Goal: Find specific page/section: Find specific page/section

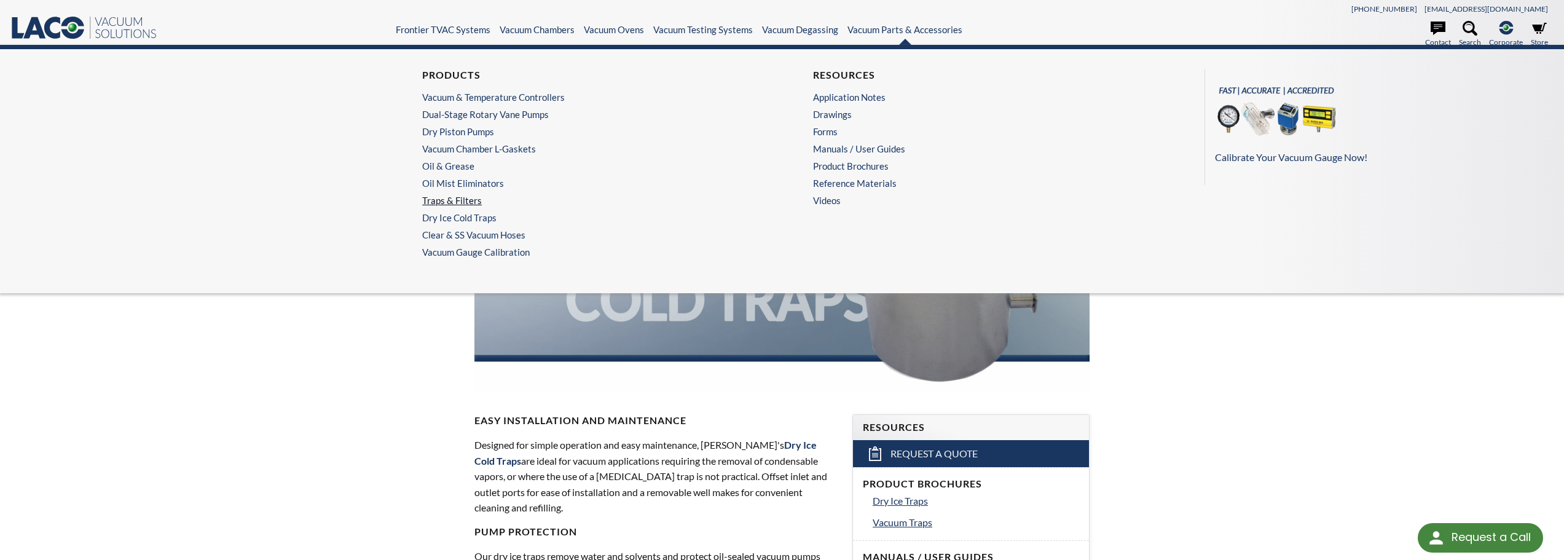
click at [465, 200] on link "Traps & Filters" at bounding box center [583, 200] width 322 height 11
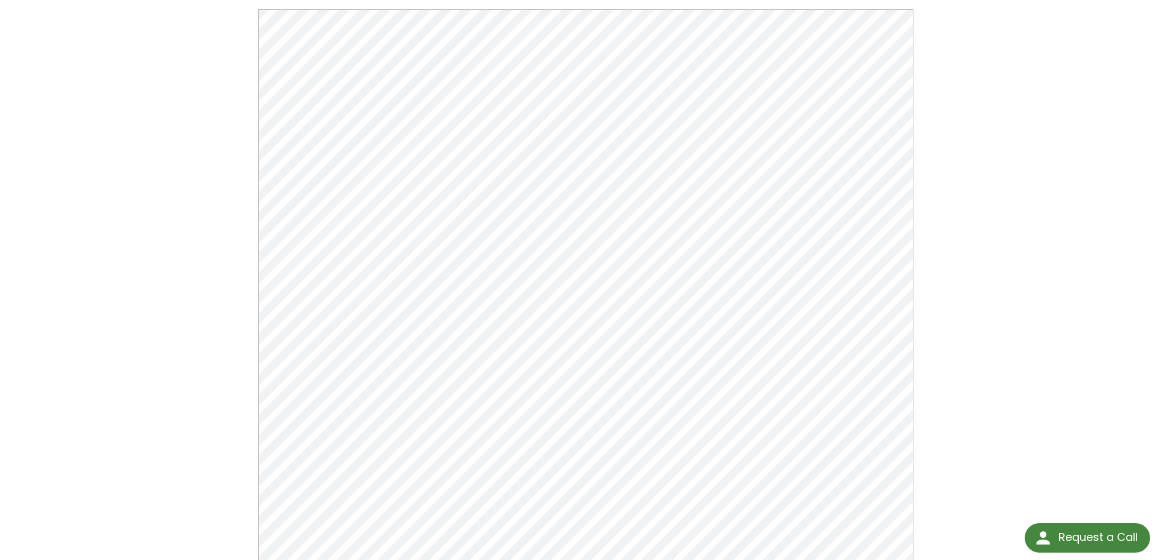
scroll to position [131, 0]
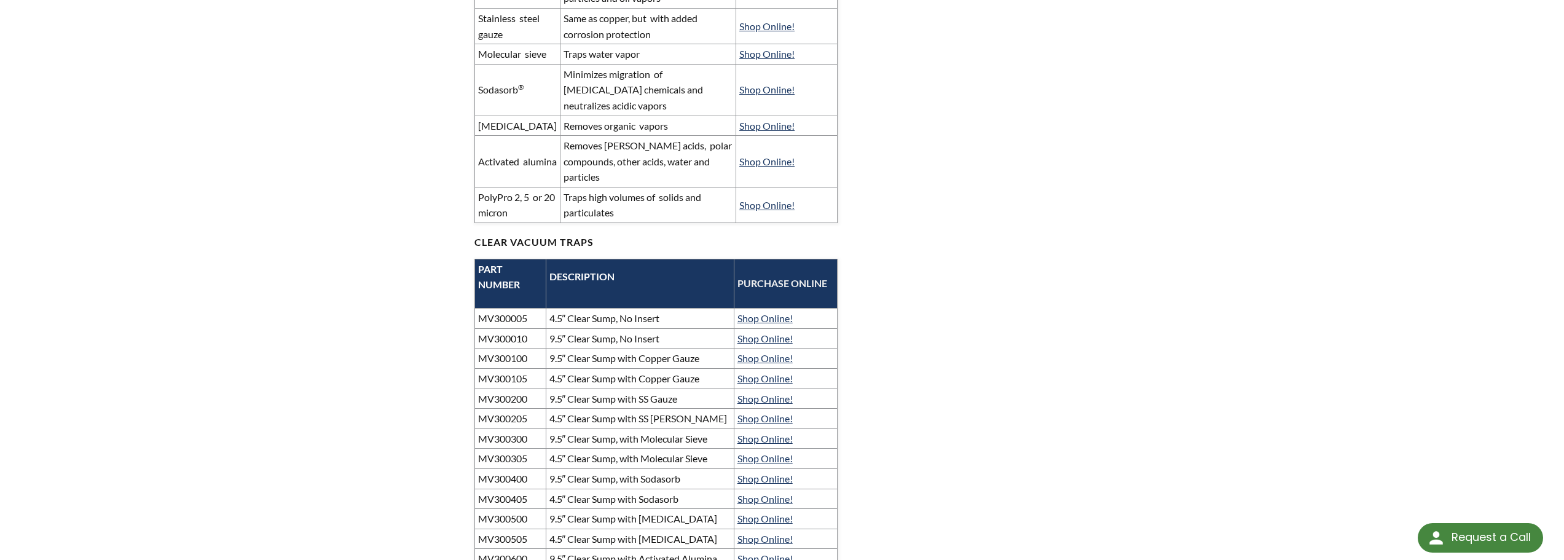
scroll to position [410, 0]
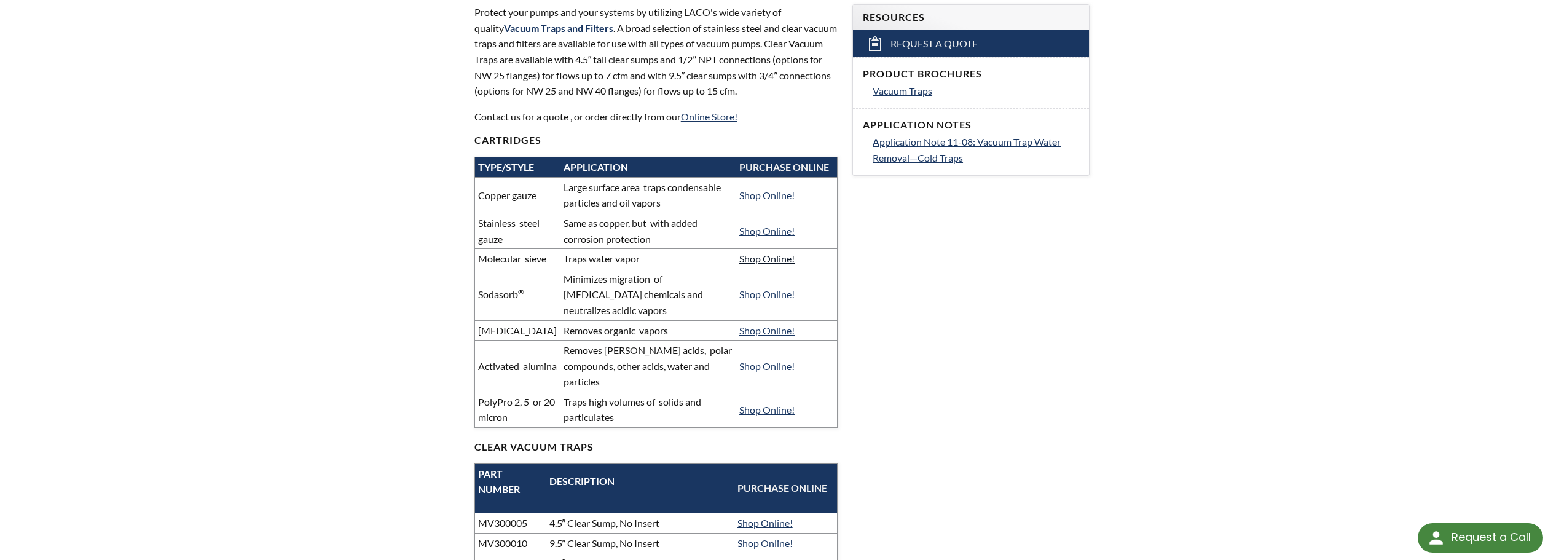
click at [773, 264] on link "Shop Online!" at bounding box center [766, 259] width 55 height 12
